Goal: Book appointment/travel/reservation

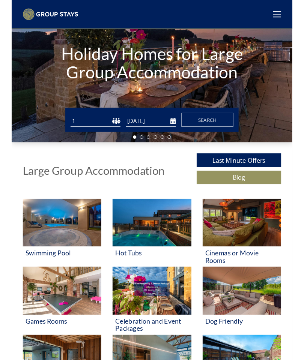
scroll to position [93, 0]
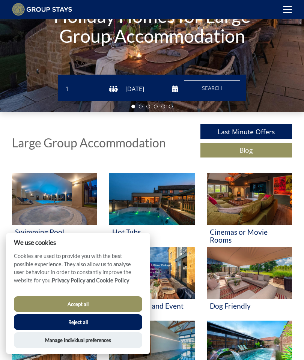
click at [93, 305] on button "Accept all" at bounding box center [78, 304] width 128 height 16
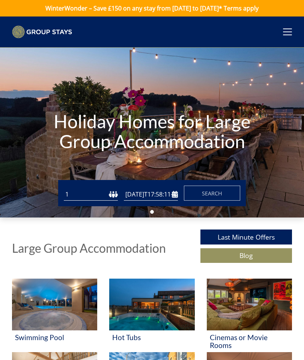
type input "[DATE]"
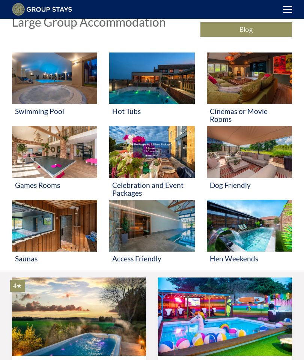
scroll to position [214, 0]
click at [73, 151] on img at bounding box center [54, 152] width 85 height 52
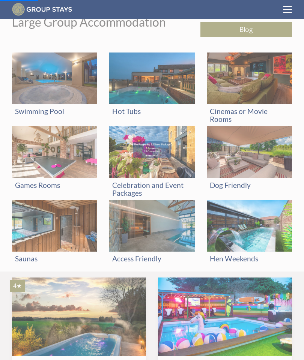
click at [167, 92] on img at bounding box center [151, 78] width 85 height 52
click at [70, 86] on img at bounding box center [54, 78] width 85 height 52
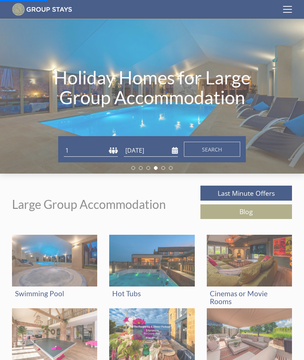
scroll to position [31, 0]
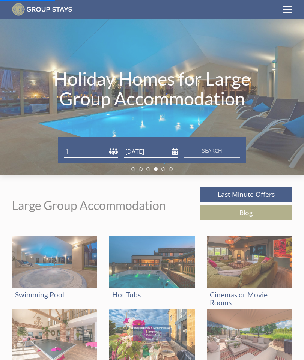
click at [112, 150] on select "1 2 3 4 5 6 7 8 9 10 11 12 13 14 15 16 17 18 19 20 21 22 23 24 25 26 27 28 29 3…" at bounding box center [91, 151] width 54 height 12
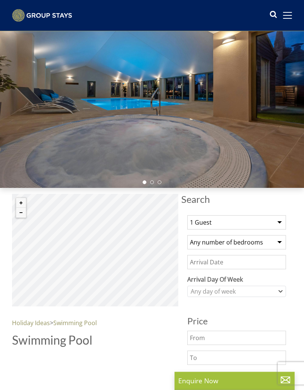
scroll to position [31, 0]
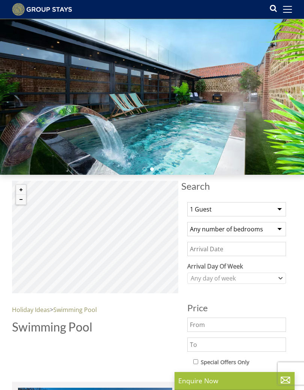
click at [277, 207] on select "1 Guest 2 Guests 3 Guests 4 Guests 5 Guests 6 Guests 7 Guests 8 Guests 9 Guests…" at bounding box center [236, 209] width 99 height 14
select select "12"
click at [279, 229] on select "Any number of bedrooms 4 Bedrooms 5 Bedrooms 6 Bedrooms 7 Bedrooms 8 Bedrooms 9…" at bounding box center [236, 229] width 99 height 14
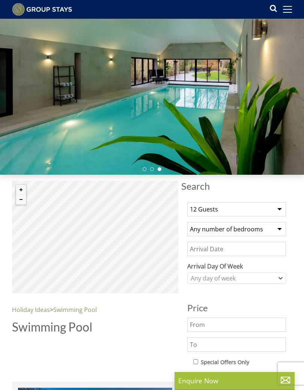
select select "6"
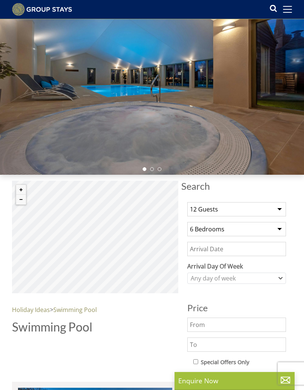
click at [253, 250] on input "Date" at bounding box center [236, 249] width 99 height 14
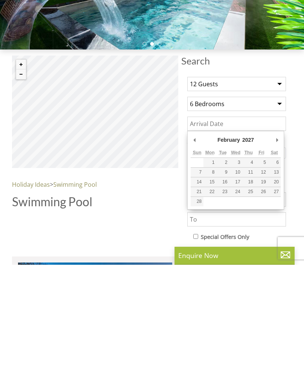
type input "[DATE]"
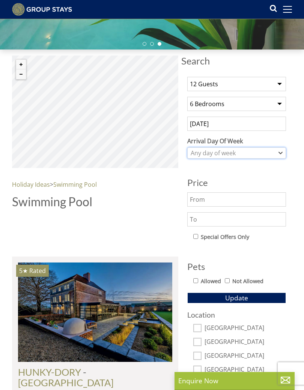
click at [281, 156] on div "Any day of week" at bounding box center [236, 152] width 99 height 11
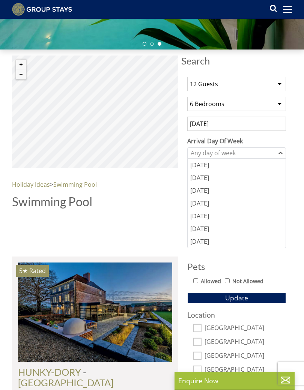
click at [207, 217] on div "[DATE]" at bounding box center [236, 216] width 98 height 13
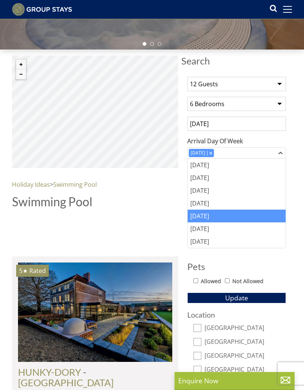
click at [156, 225] on div at bounding box center [95, 226] width 166 height 24
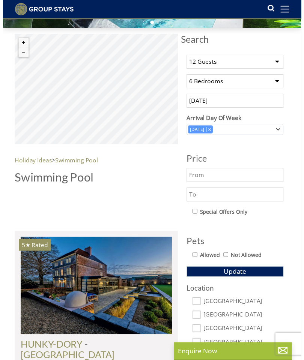
scroll to position [173, 0]
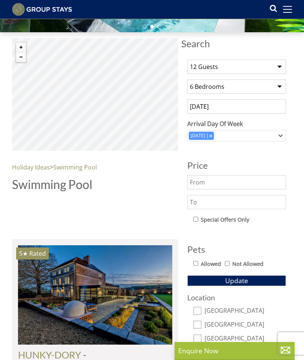
click at [198, 219] on input "checkbox" at bounding box center [195, 219] width 5 height 5
checkbox input "false"
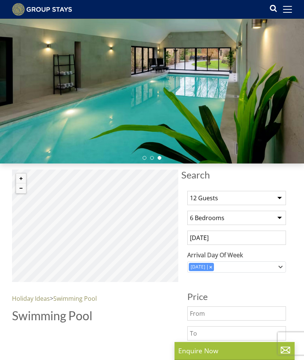
scroll to position [0, 0]
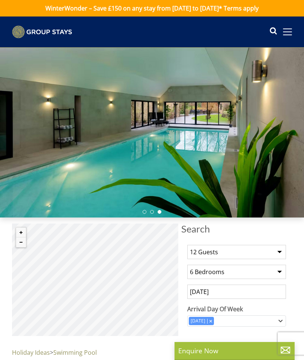
click at [291, 31] on span at bounding box center [287, 31] width 9 height 1
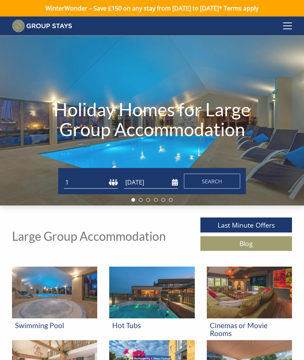
scroll to position [31, 0]
